Goal: Task Accomplishment & Management: Use online tool/utility

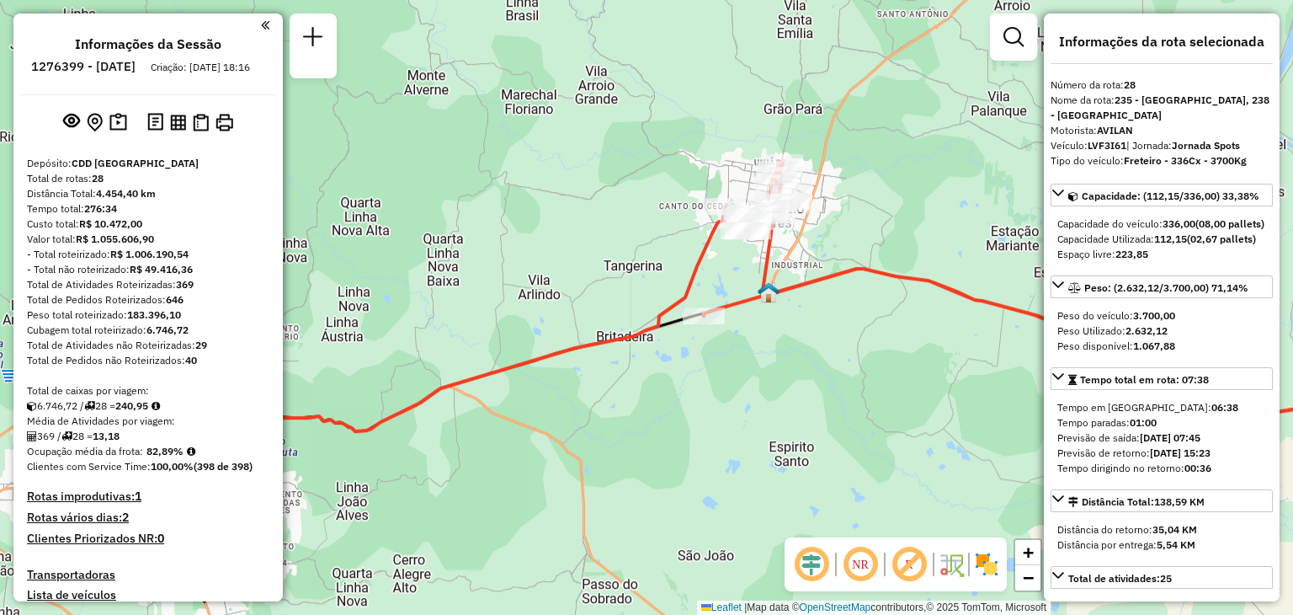
select select "**********"
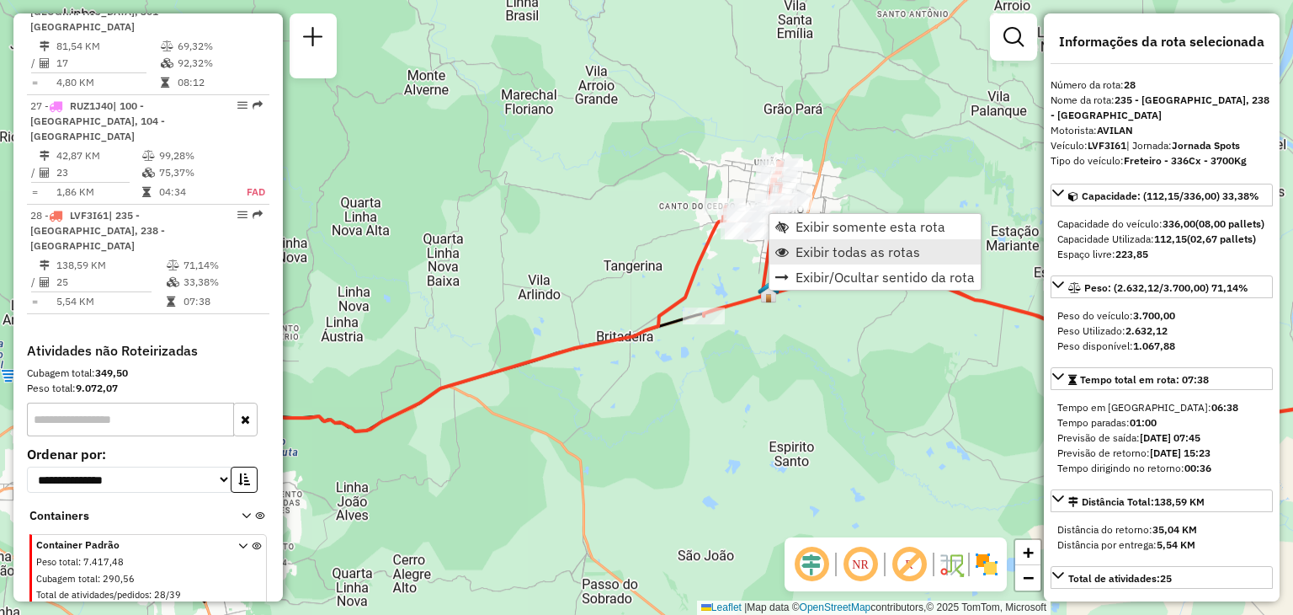
click at [802, 258] on span "Exibir todas as rotas" at bounding box center [858, 251] width 125 height 13
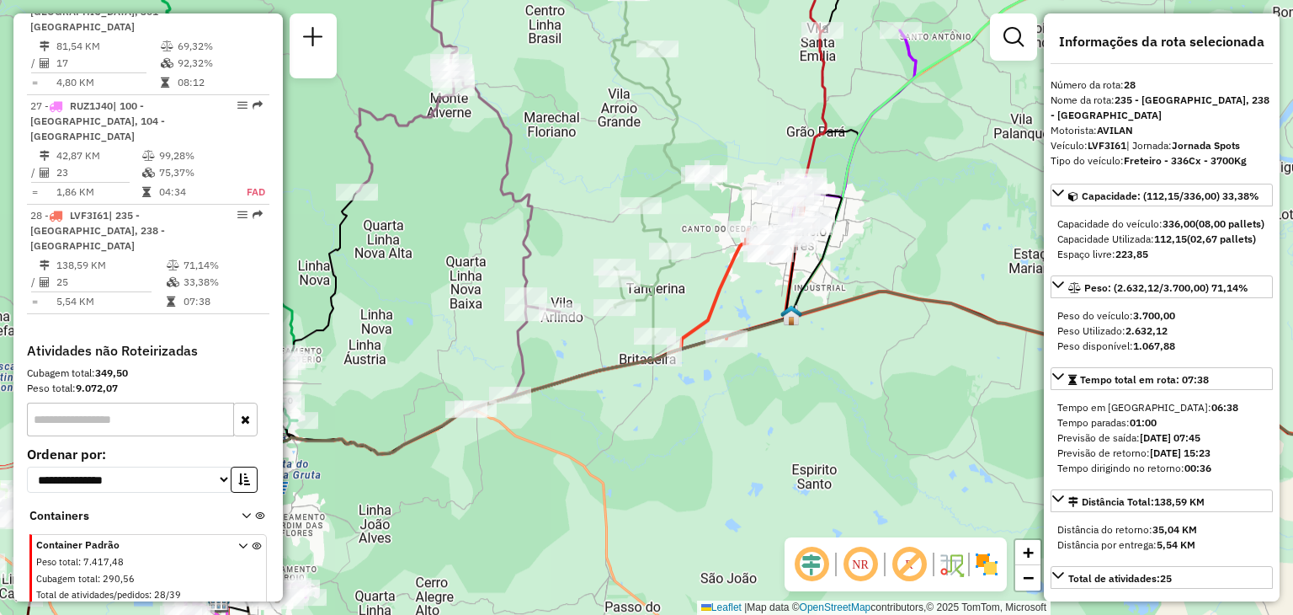
drag, startPoint x: 558, startPoint y: 235, endPoint x: 685, endPoint y: 324, distance: 154.7
click at [690, 327] on div "Janela de atendimento Grade de atendimento Capacidade Transportadoras Veículos …" at bounding box center [646, 307] width 1293 height 615
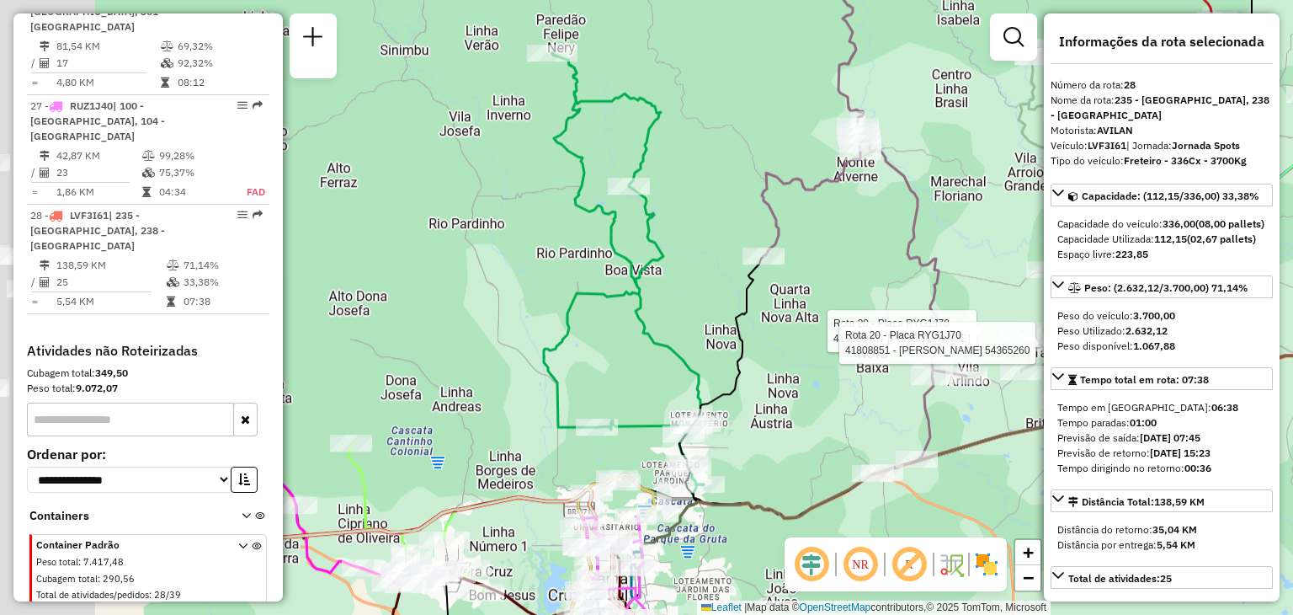
drag, startPoint x: 508, startPoint y: 282, endPoint x: 718, endPoint y: 312, distance: 212.7
click at [831, 258] on div "Rota 20 - Placa RYG1J70 41808640 - ROSELANE BOHN BRIXIU Rota 20 - Placa RYG1J70…" at bounding box center [646, 307] width 1293 height 615
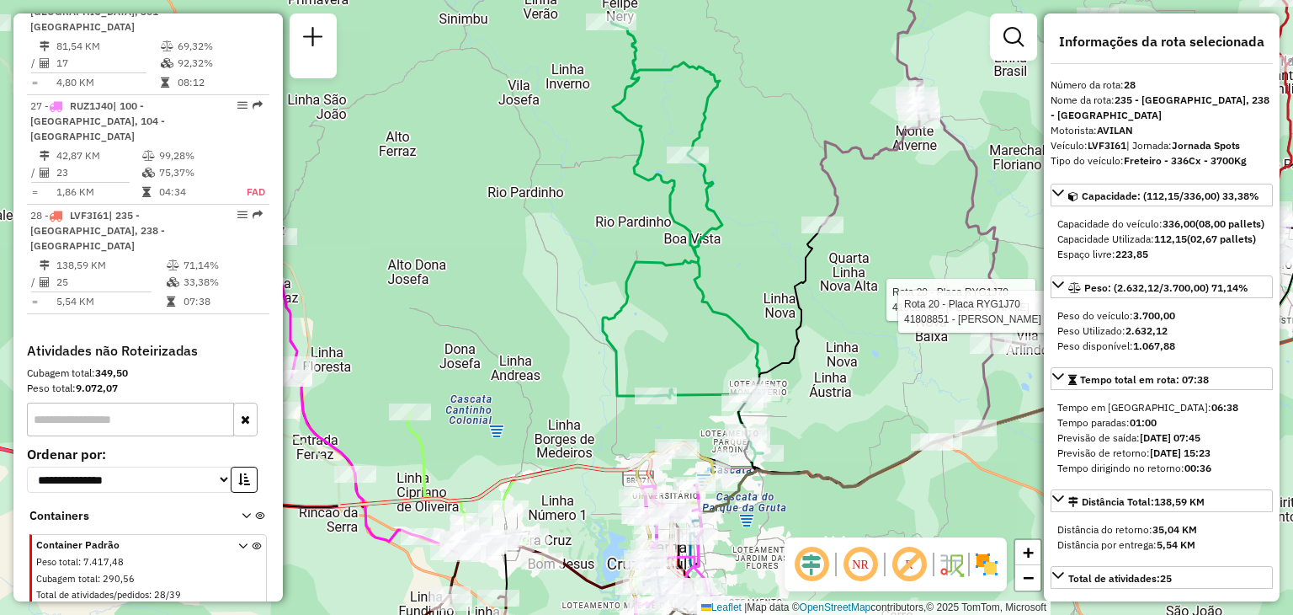
drag, startPoint x: 588, startPoint y: 354, endPoint x: 714, endPoint y: 314, distance: 132.6
click at [756, 306] on icon at bounding box center [683, 237] width 160 height 431
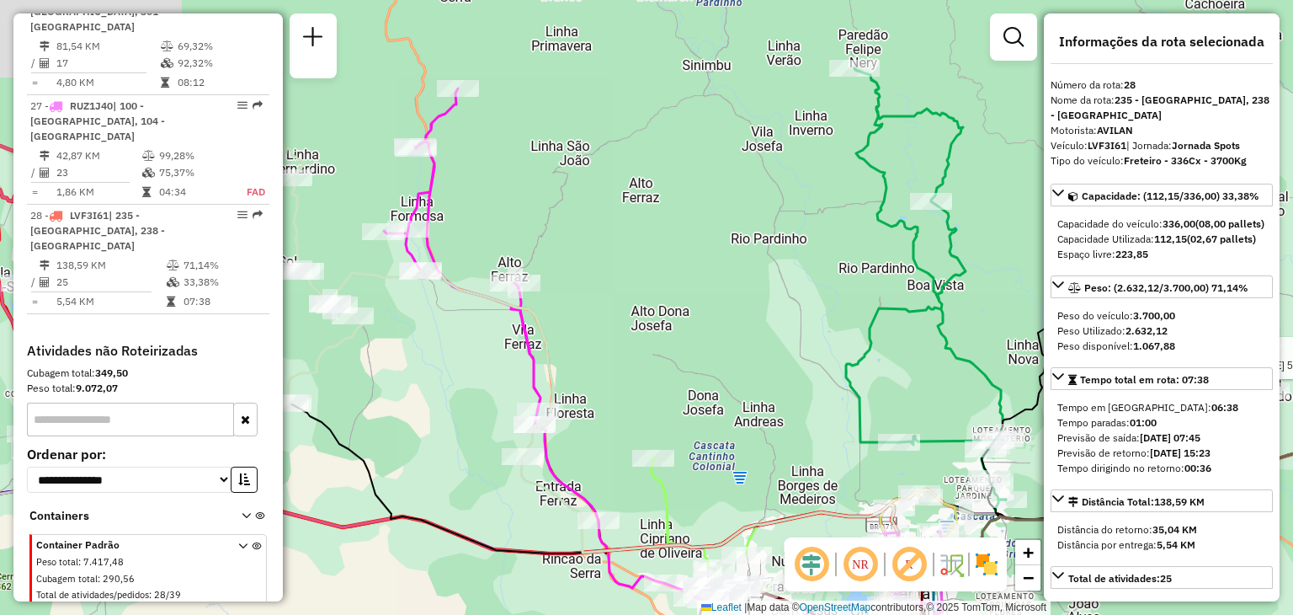
drag, startPoint x: 371, startPoint y: 295, endPoint x: 533, endPoint y: 381, distance: 183.5
click at [535, 393] on div "Rota 20 - Placa RYG1J70 41808640 - ROSELANE BOHN BRIXIU Rota 20 - Placa RYG1J70…" at bounding box center [646, 307] width 1293 height 615
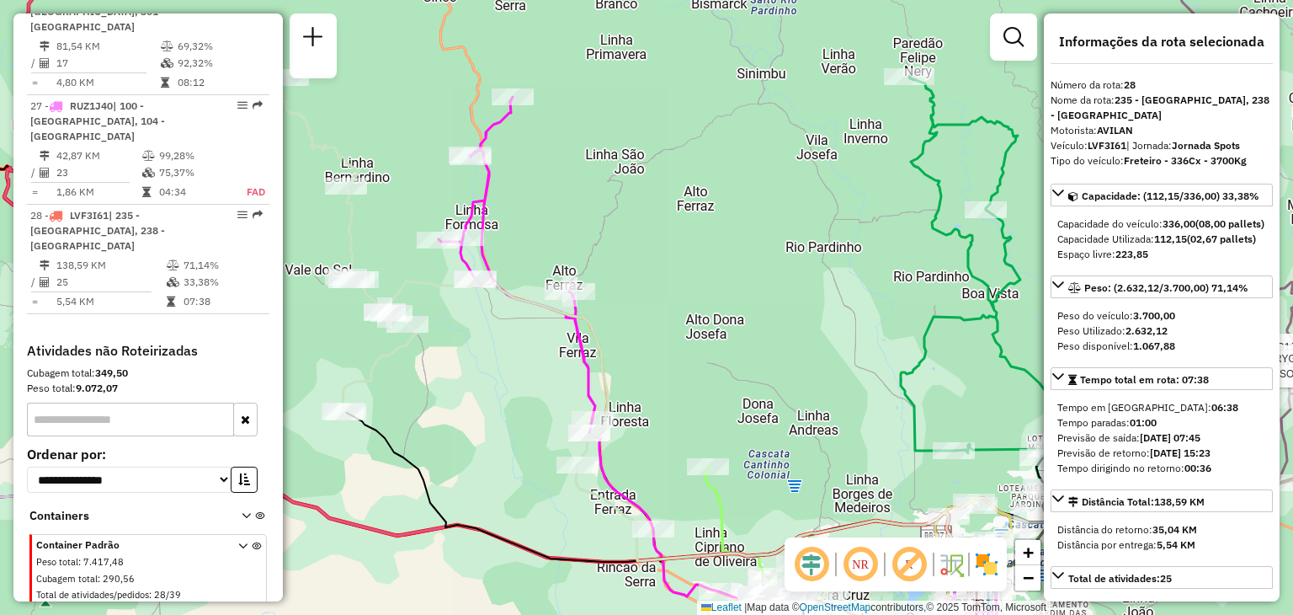
drag, startPoint x: 665, startPoint y: 328, endPoint x: 653, endPoint y: 297, distance: 32.5
click at [653, 297] on div "Rota 20 - Placa RYG1J70 41808640 - ROSELANE BOHN BRIXIU Rota 20 - Placa RYG1J70…" at bounding box center [646, 307] width 1293 height 615
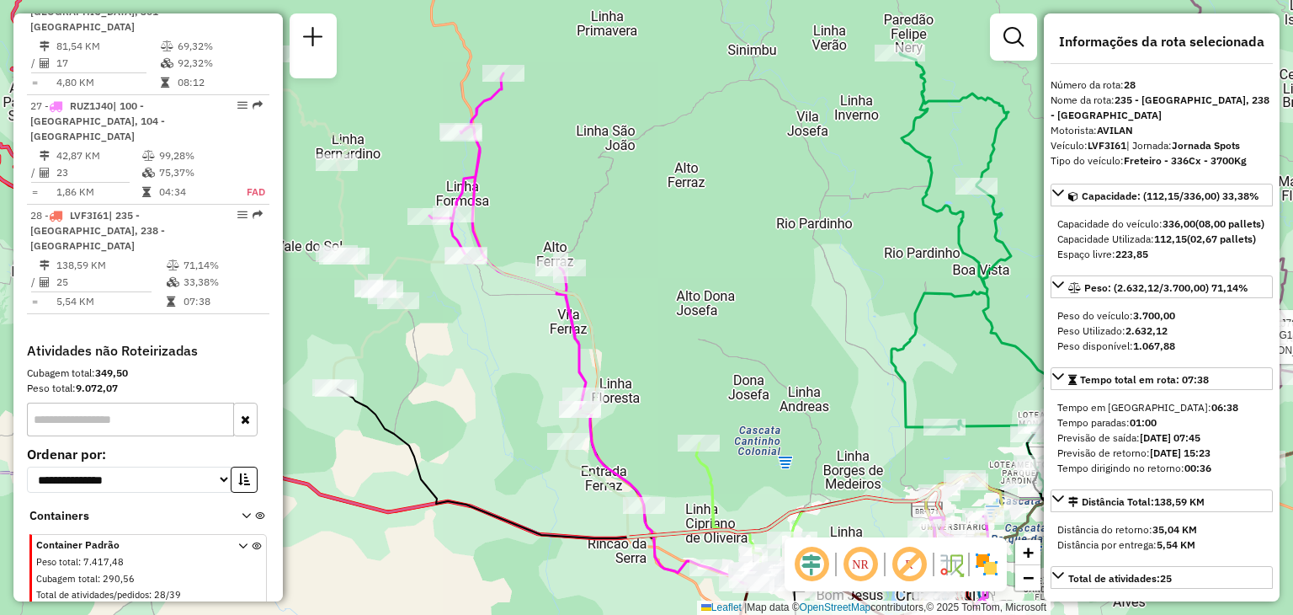
click at [654, 183] on div "Rota 20 - Placa RYG1J70 41808640 - ROSELANE BOHN BRIXIU Rota 20 - Placa RYG1J70…" at bounding box center [646, 307] width 1293 height 615
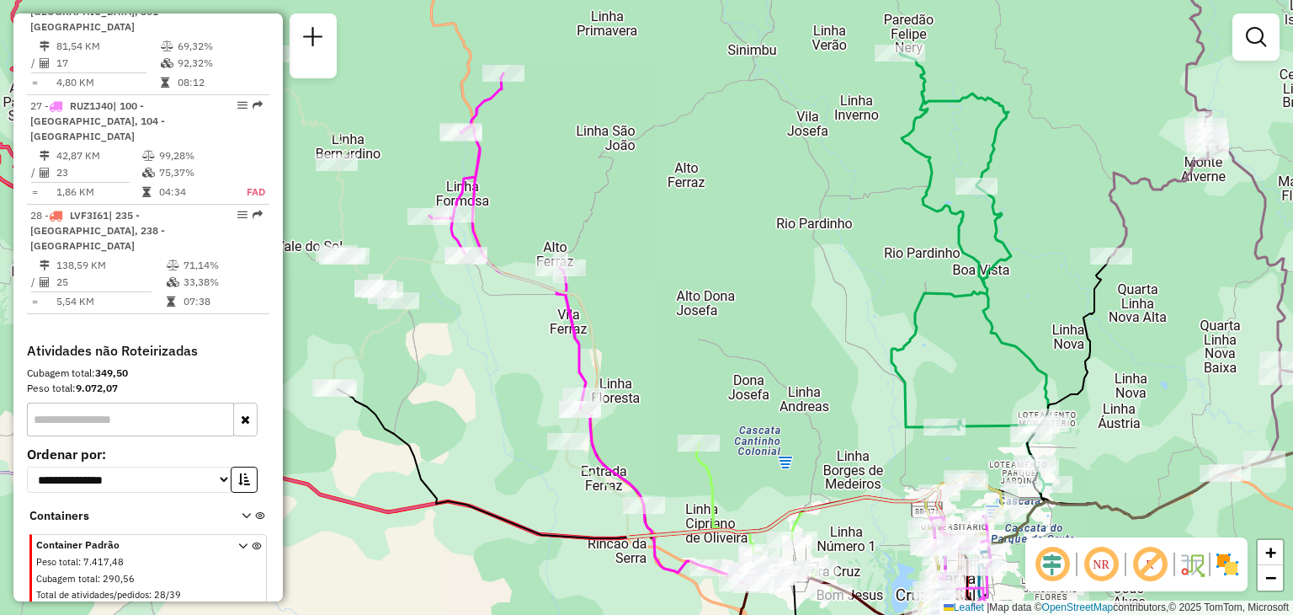
click at [640, 240] on div "Janela de atendimento Grade de atendimento Capacidade Transportadoras Veículos …" at bounding box center [646, 307] width 1293 height 615
